Goal: Check status: Check status

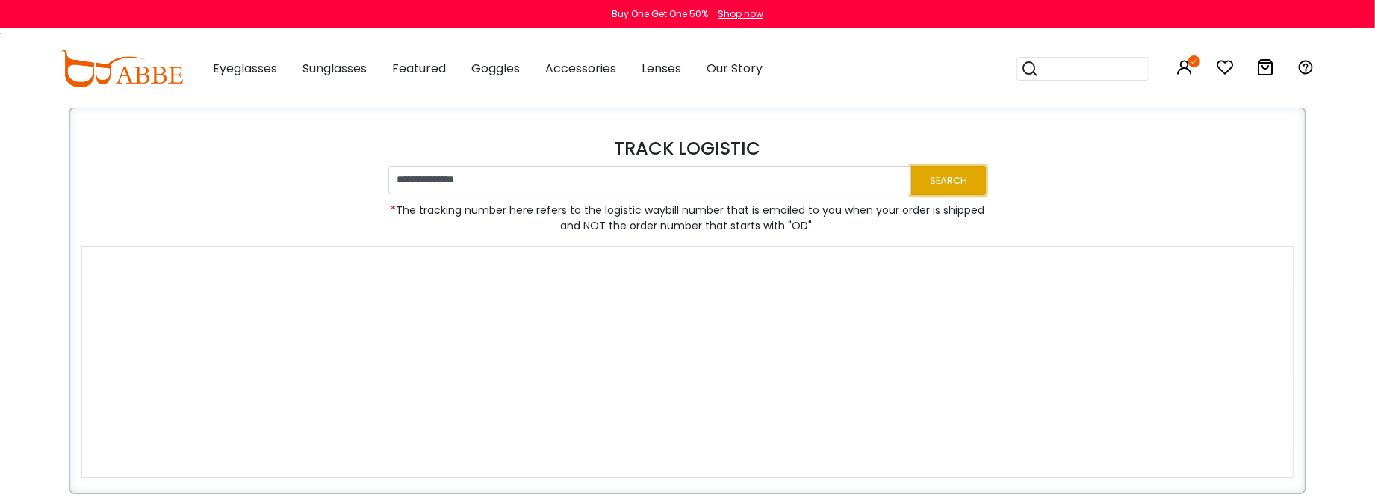
click at [960, 183] on button "Search" at bounding box center [948, 180] width 75 height 29
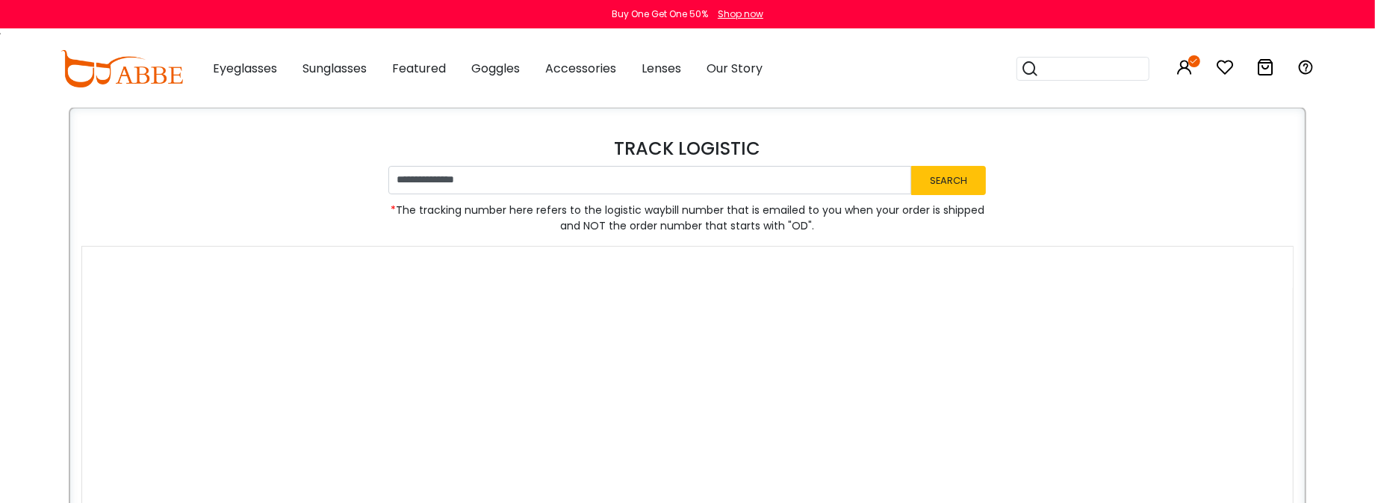
click at [1189, 68] on icon at bounding box center [1185, 67] width 18 height 18
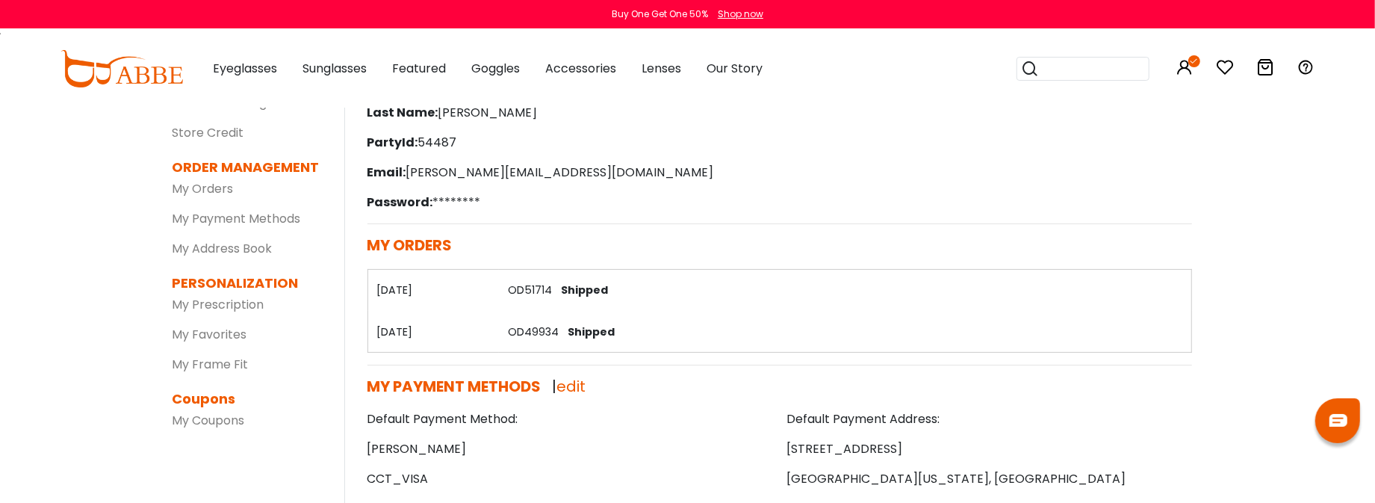
scroll to position [149, 0]
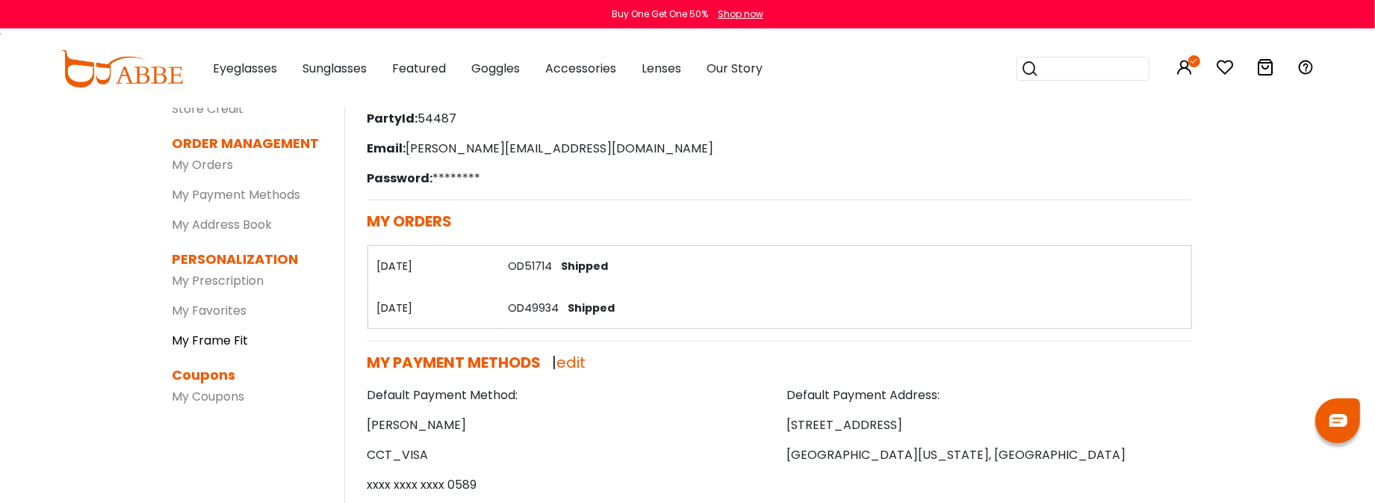
click at [241, 347] on link "My Frame Fit" at bounding box center [211, 340] width 76 height 17
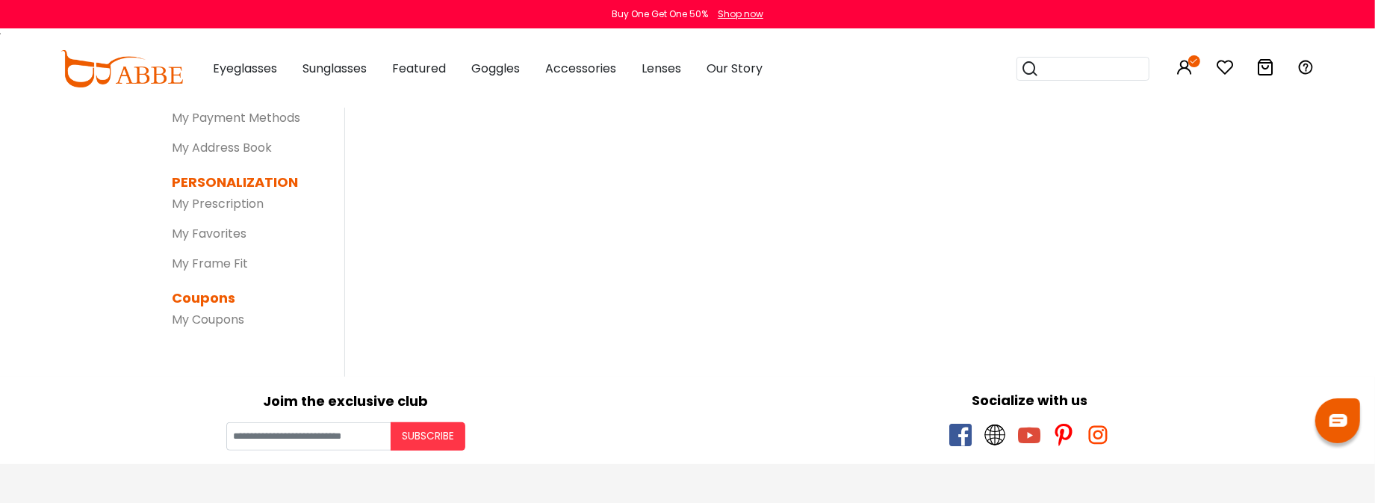
scroll to position [299, 0]
